Goal: Complete application form

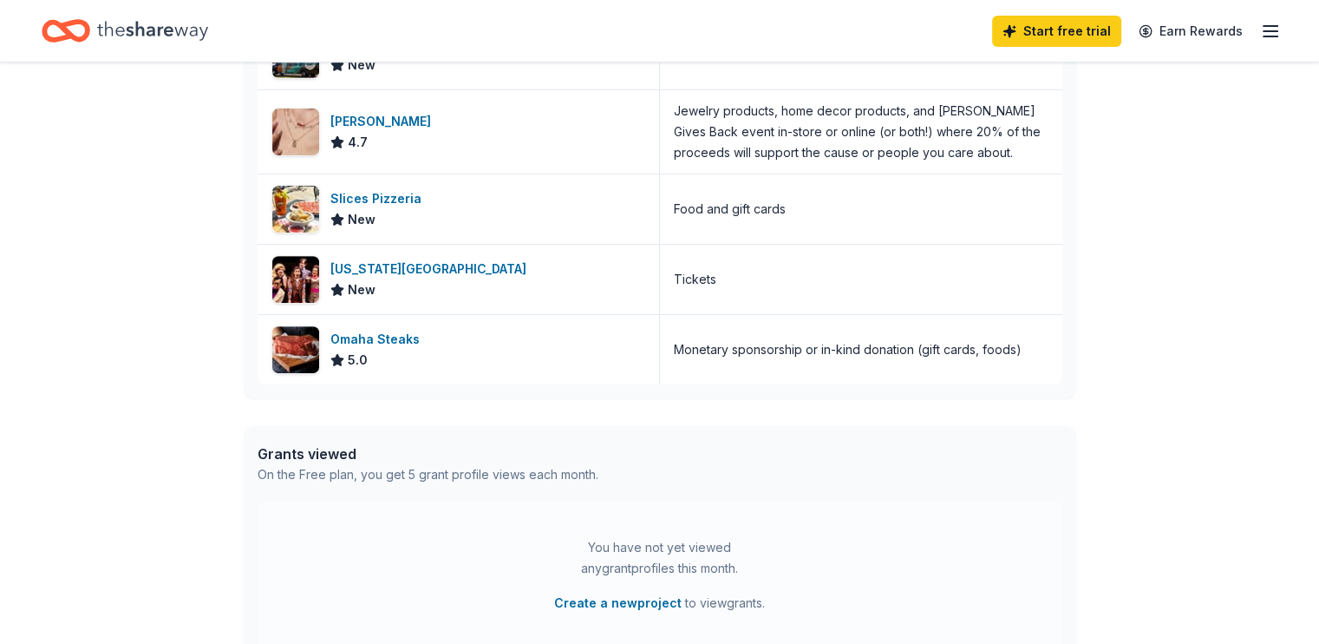
scroll to position [607, 0]
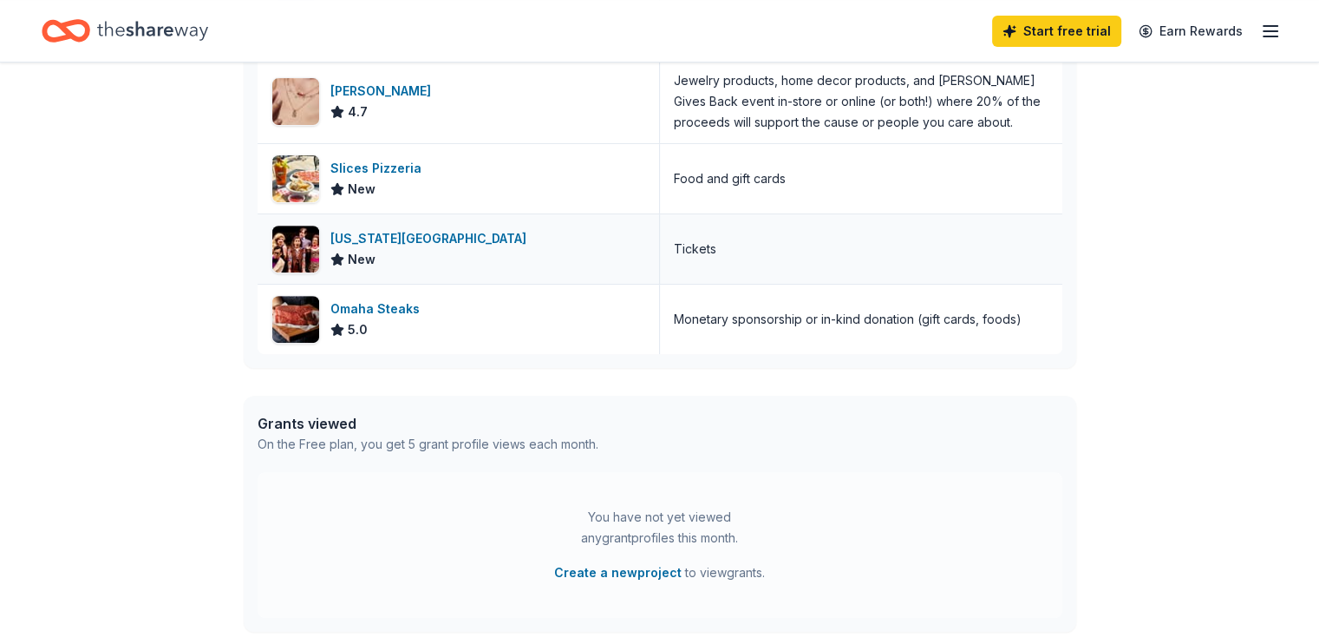
click at [441, 231] on div "[US_STATE][GEOGRAPHIC_DATA]" at bounding box center [432, 238] width 203 height 21
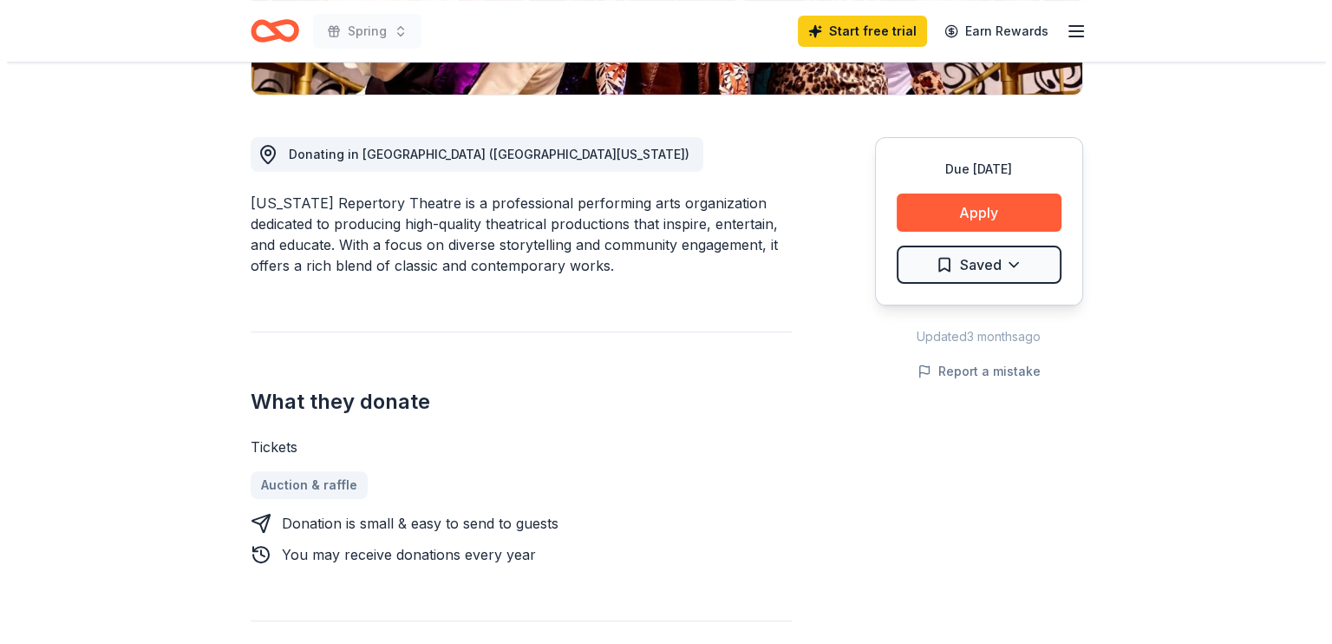
scroll to position [520, 0]
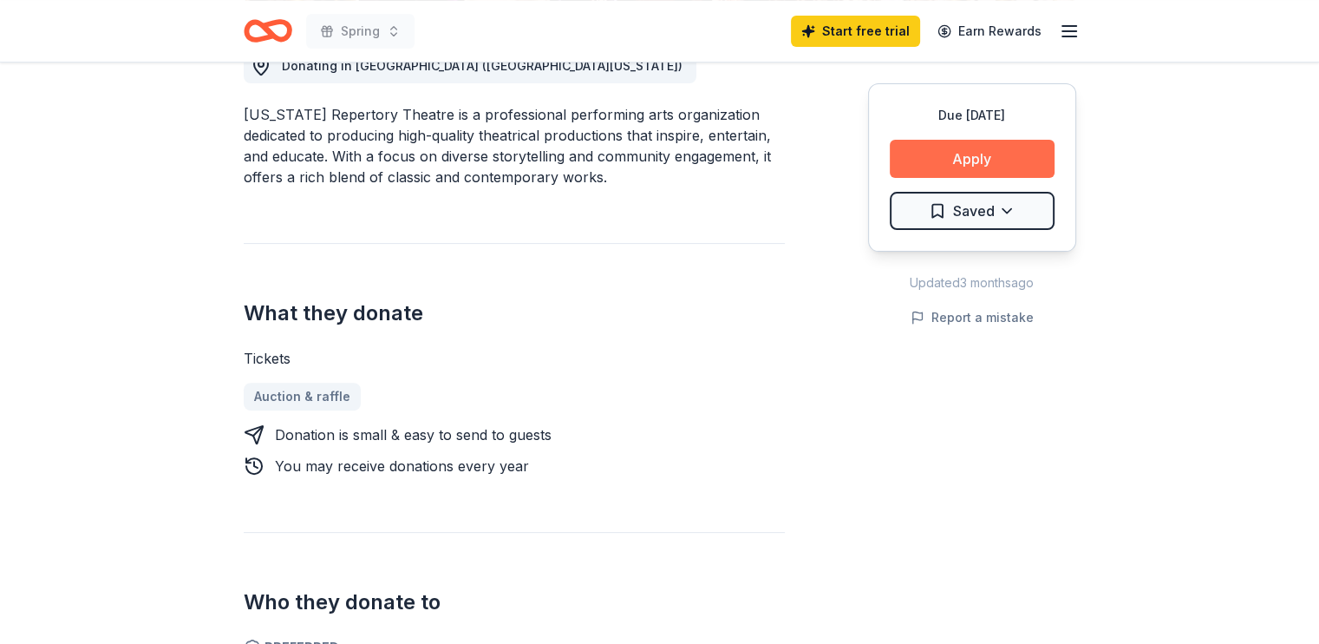
click at [1018, 156] on button "Apply" at bounding box center [972, 159] width 165 height 38
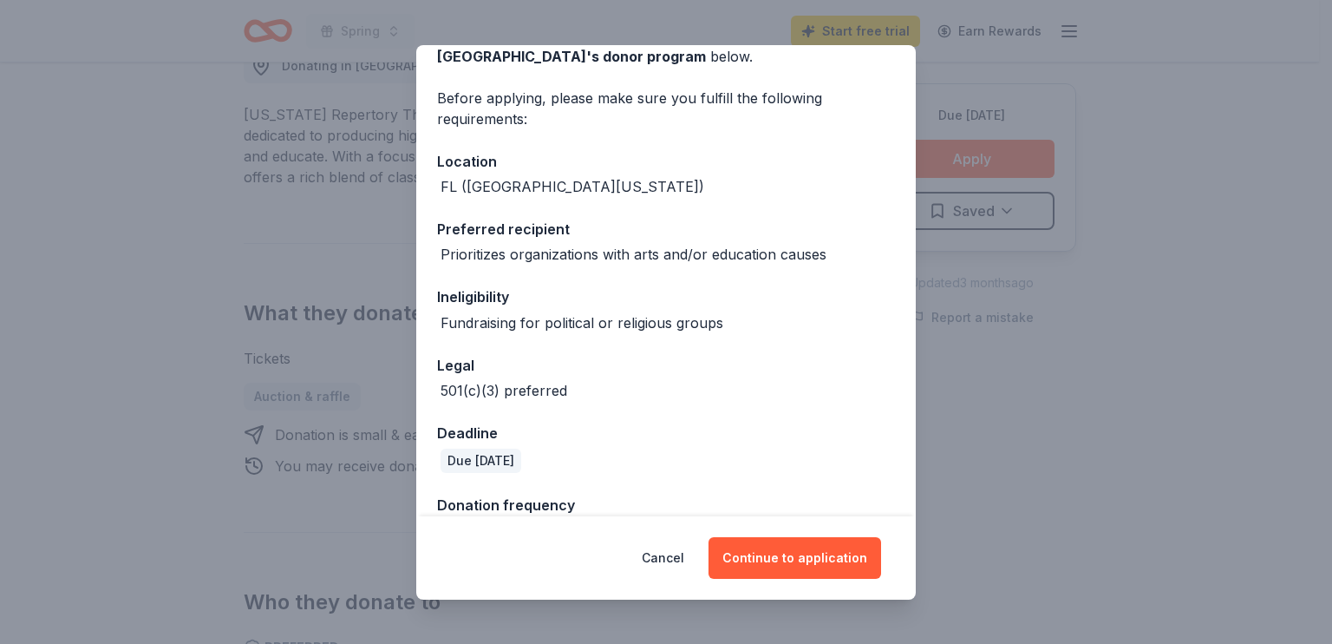
scroll to position [148, 0]
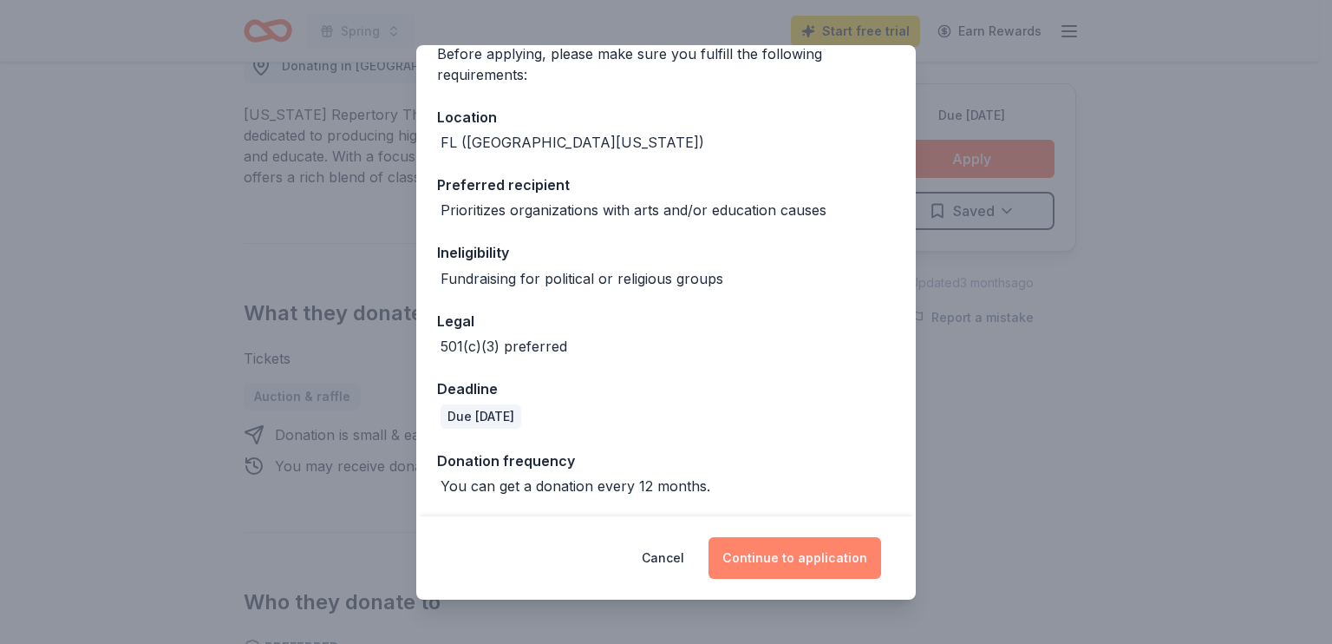
click at [799, 547] on button "Continue to application" at bounding box center [795, 558] width 173 height 42
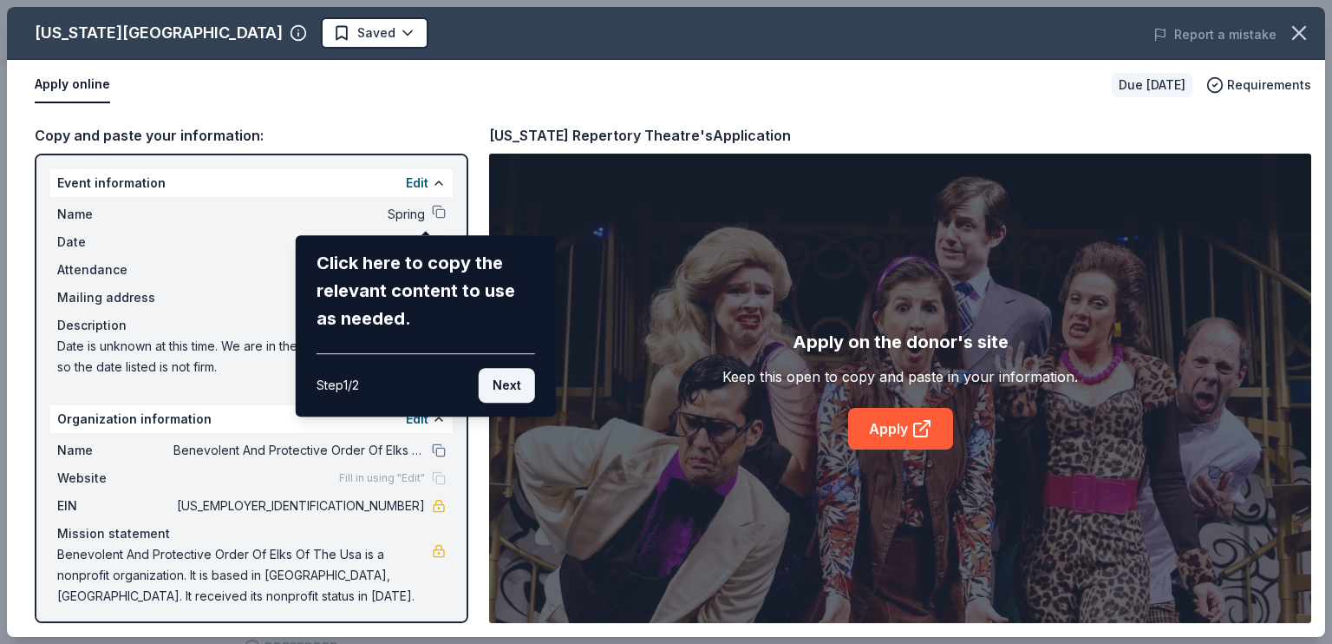
click at [493, 386] on button "Next" at bounding box center [507, 385] width 56 height 35
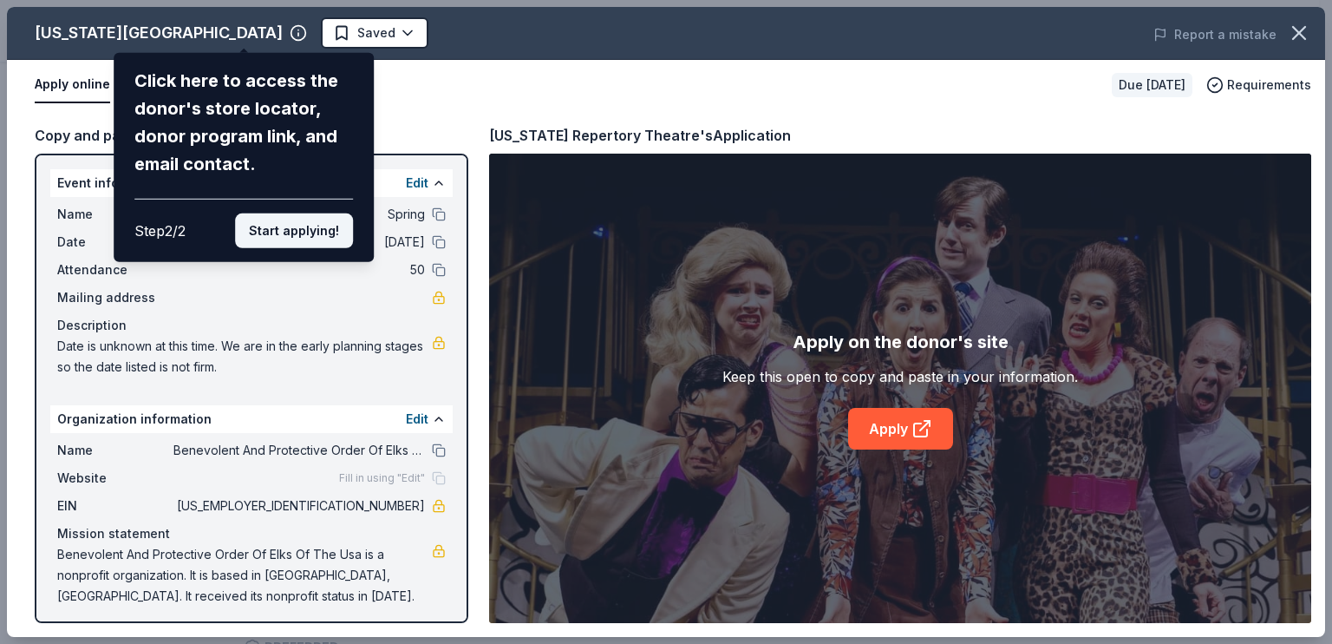
click at [272, 232] on button "Start applying!" at bounding box center [294, 230] width 118 height 35
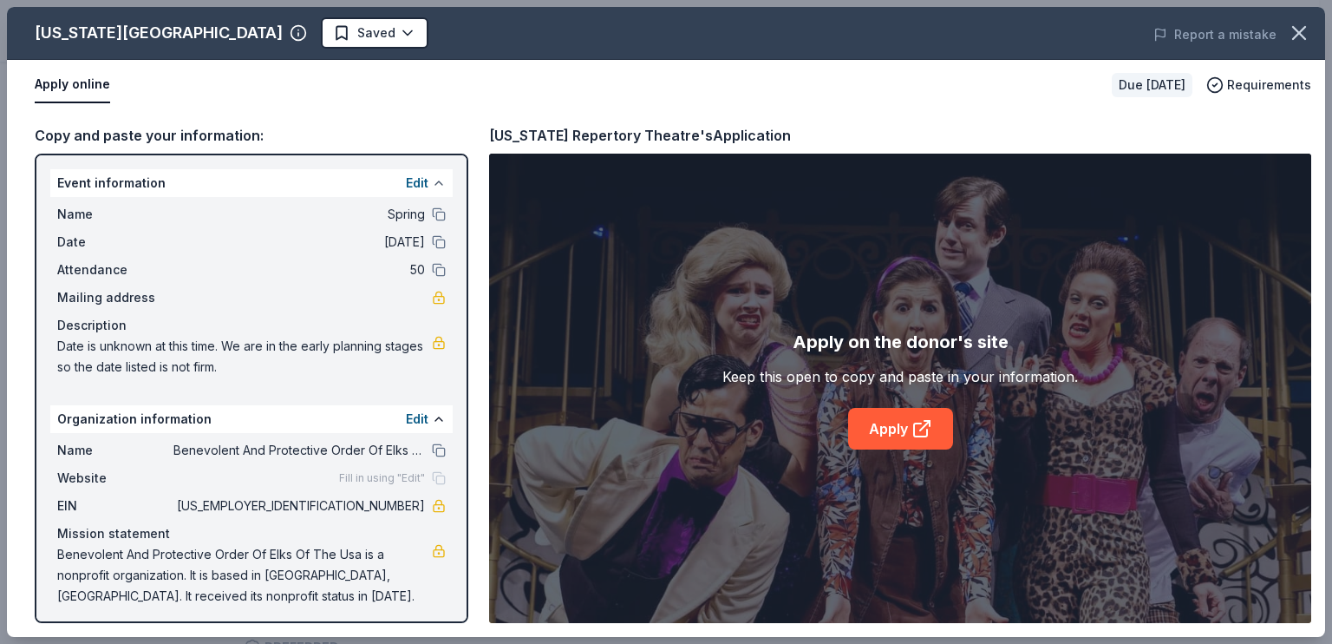
click at [432, 179] on button at bounding box center [439, 183] width 14 height 14
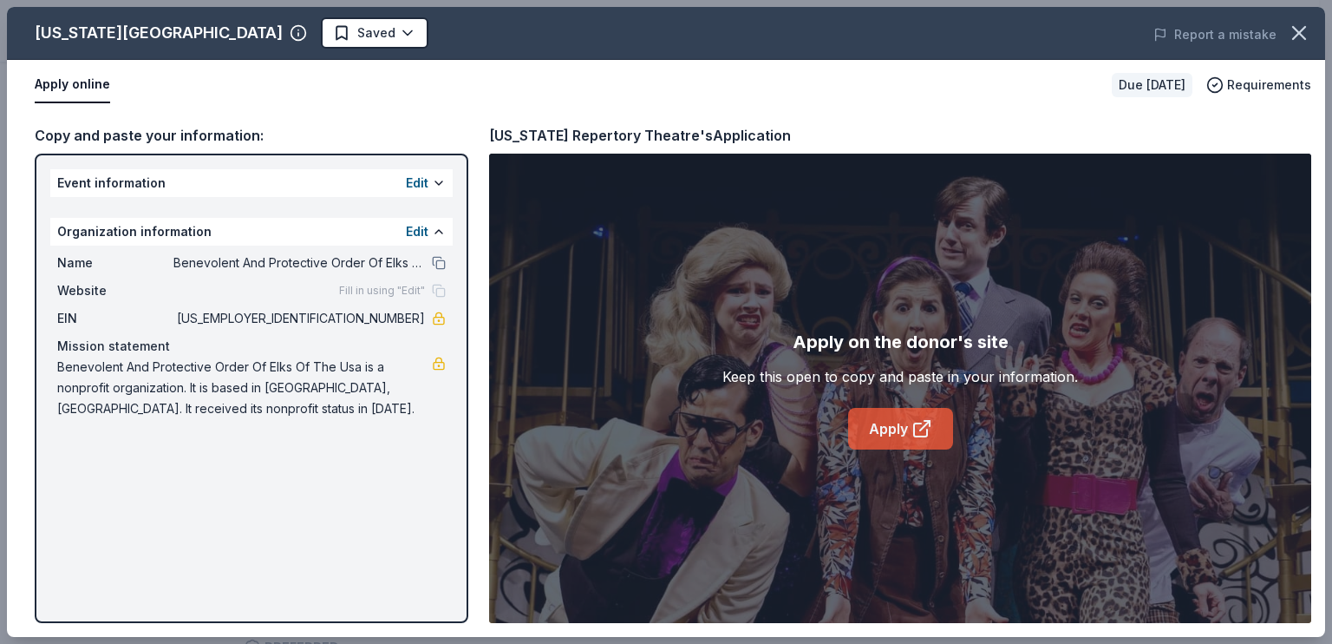
click at [889, 428] on link "Apply" at bounding box center [900, 429] width 105 height 42
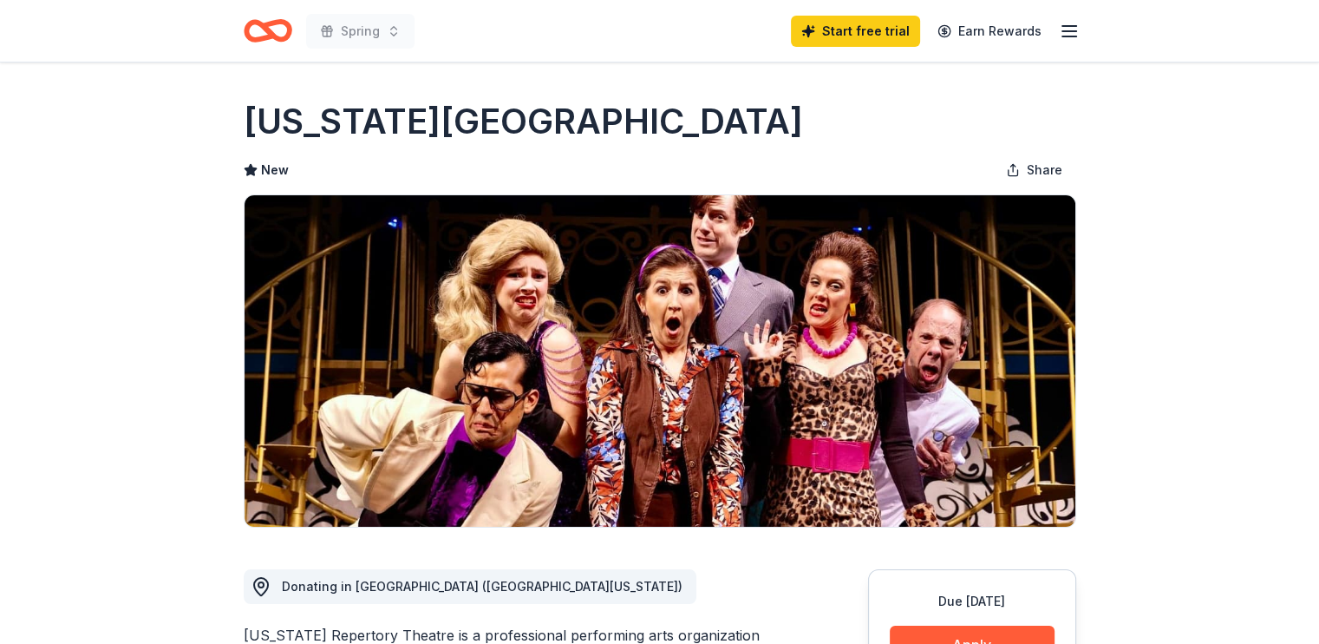
click at [1065, 31] on icon "button" at bounding box center [1069, 31] width 21 height 21
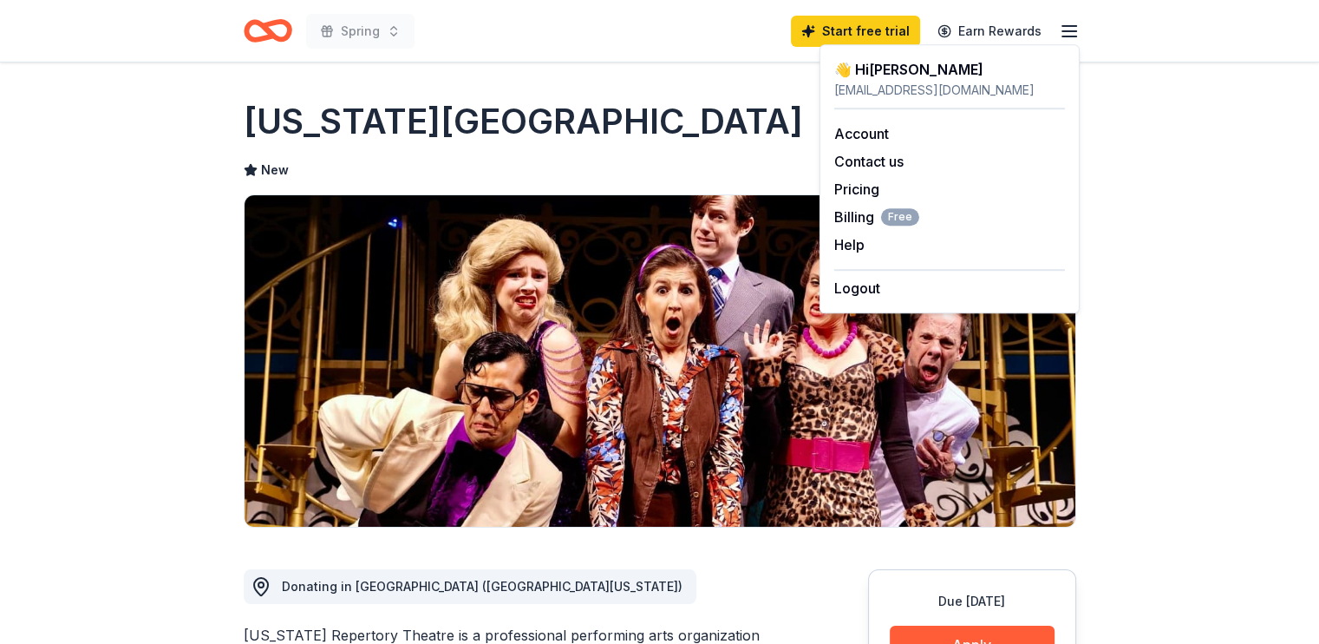
click at [258, 30] on icon "Home" at bounding box center [268, 30] width 49 height 41
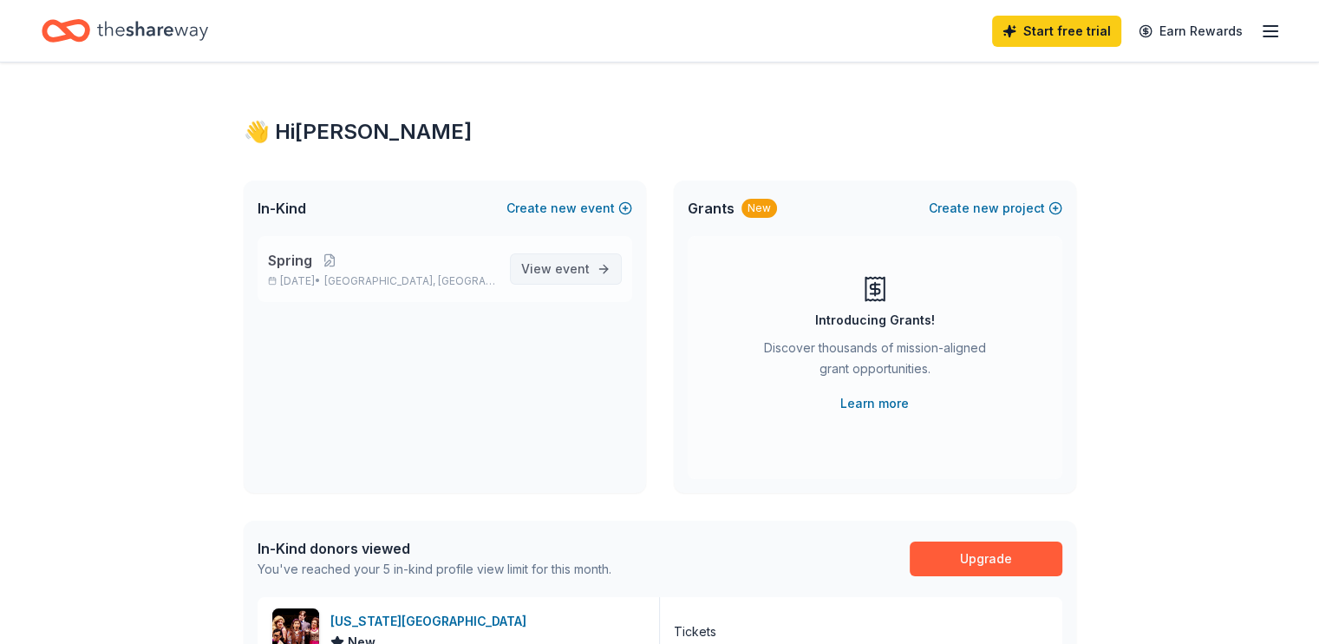
click at [573, 271] on span "event" at bounding box center [572, 268] width 35 height 15
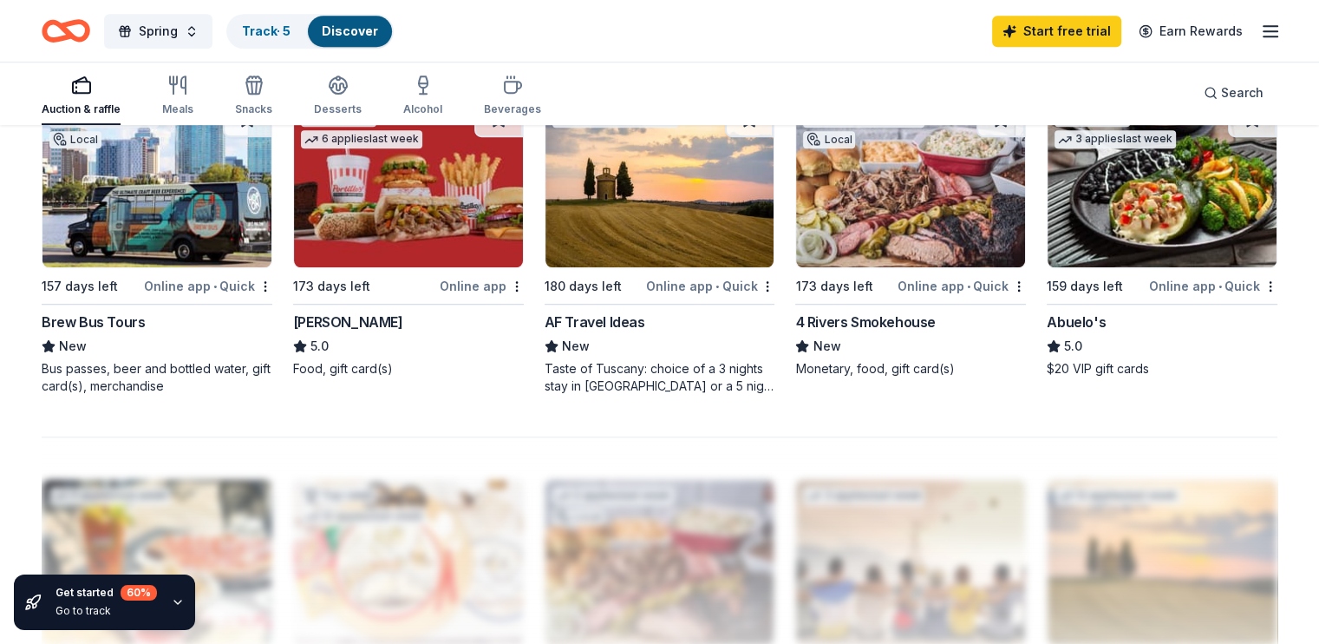
scroll to position [1214, 0]
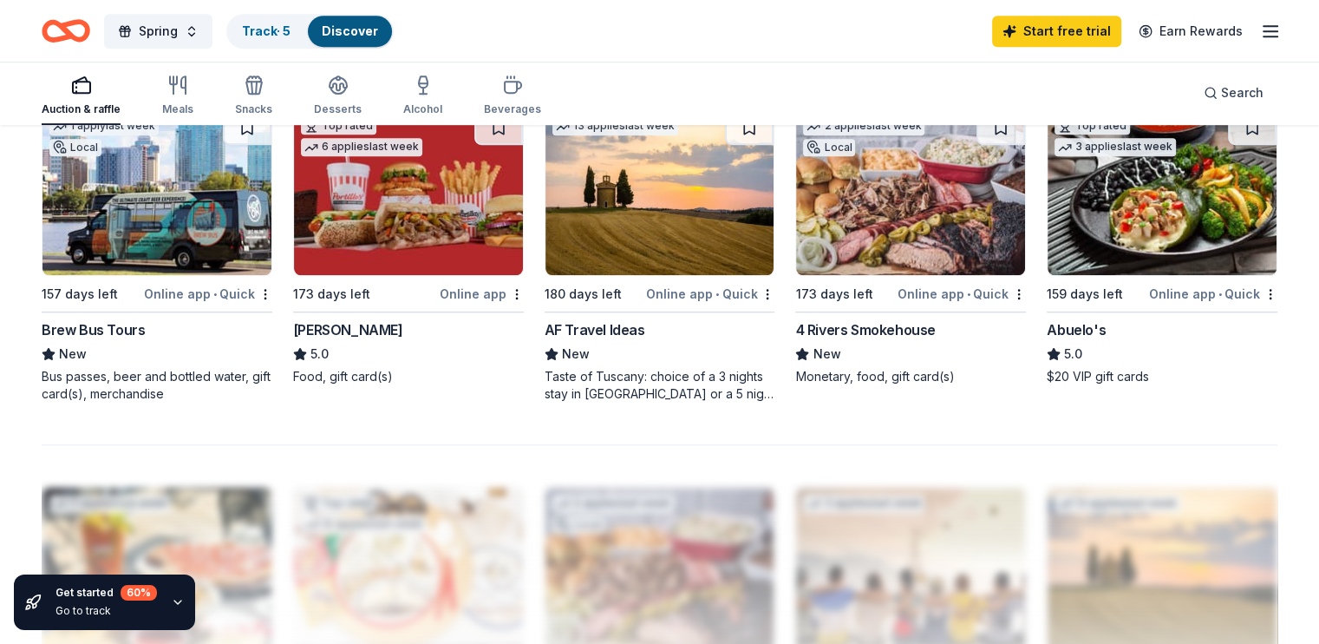
click at [832, 329] on div "4 Rivers Smokehouse" at bounding box center [865, 329] width 140 height 21
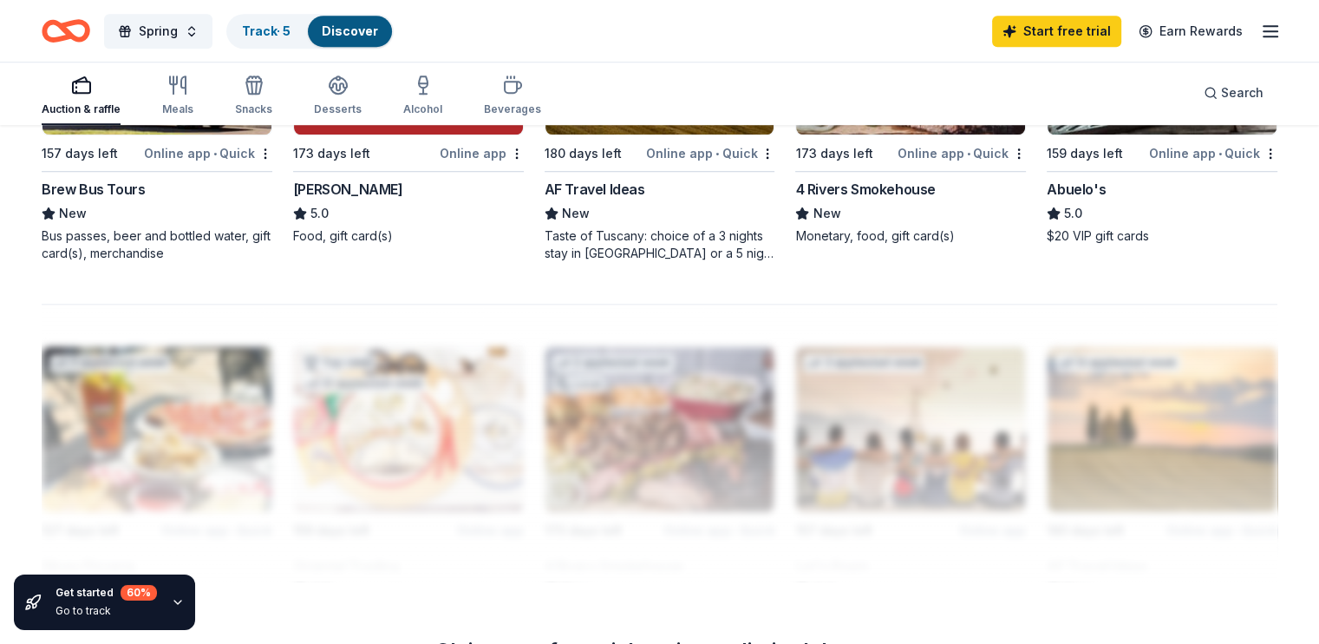
scroll to position [1475, 0]
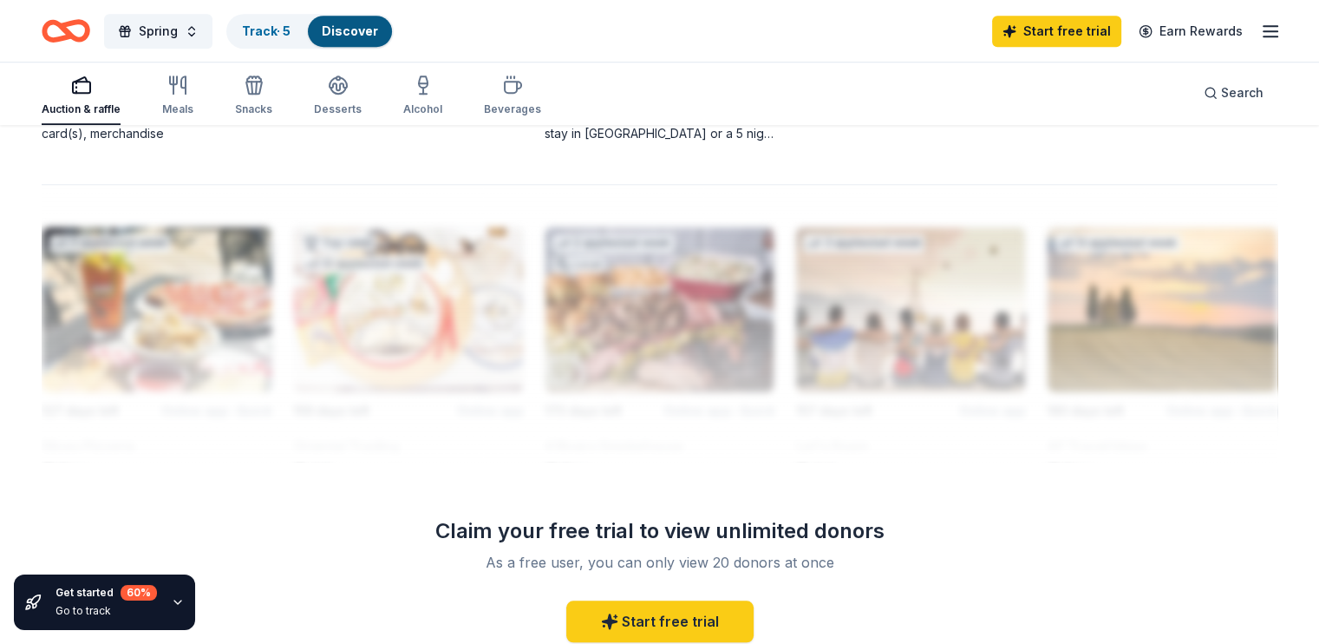
click at [111, 272] on div at bounding box center [660, 323] width 1236 height 278
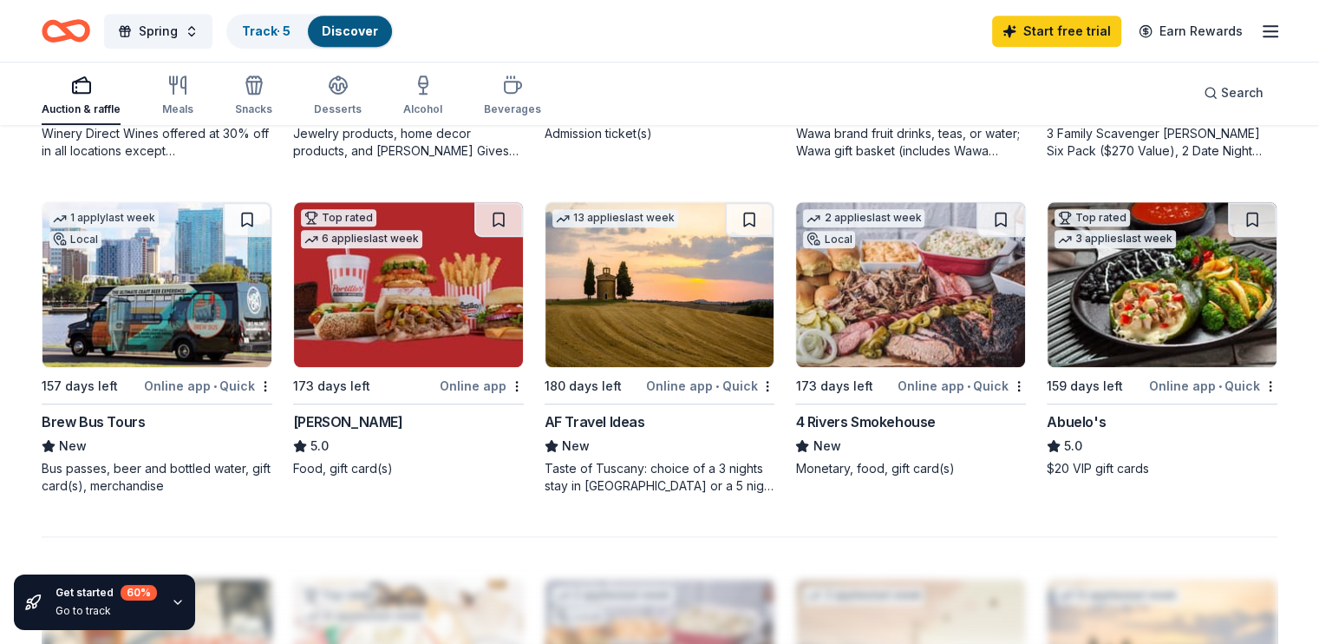
scroll to position [841, 0]
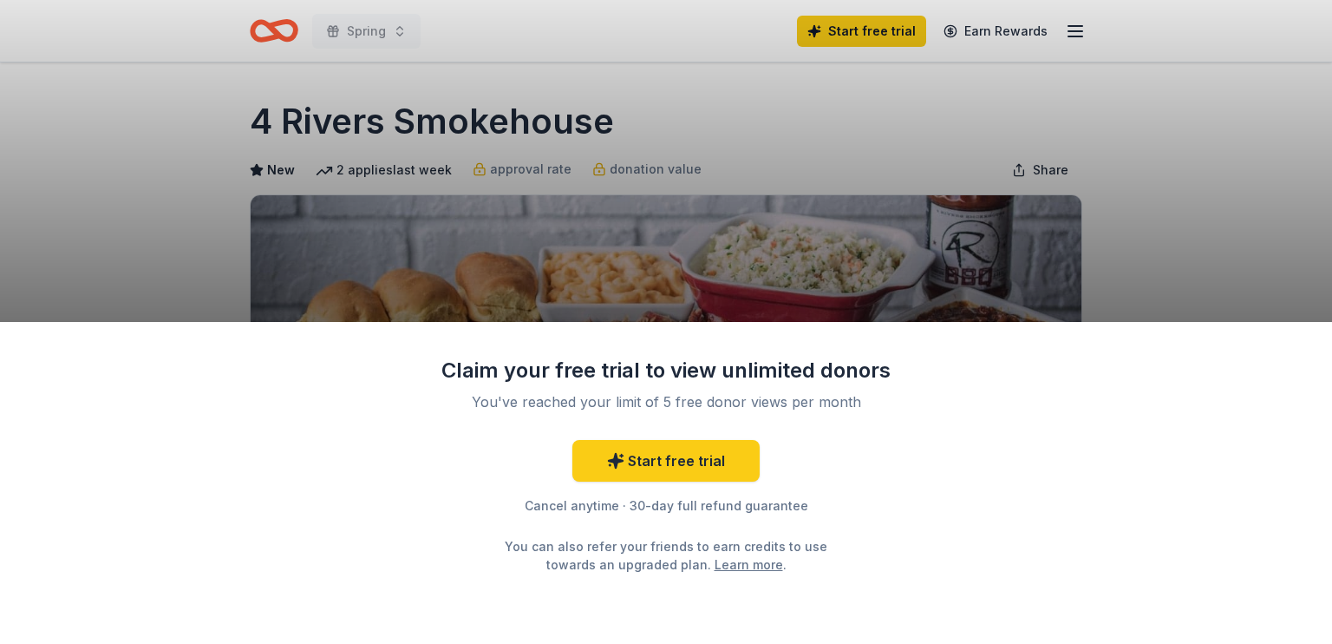
click at [1180, 176] on div "Claim your free trial to view unlimited donors You've reached your limit of 5 f…" at bounding box center [666, 322] width 1332 height 644
